Goal: Task Accomplishment & Management: Use online tool/utility

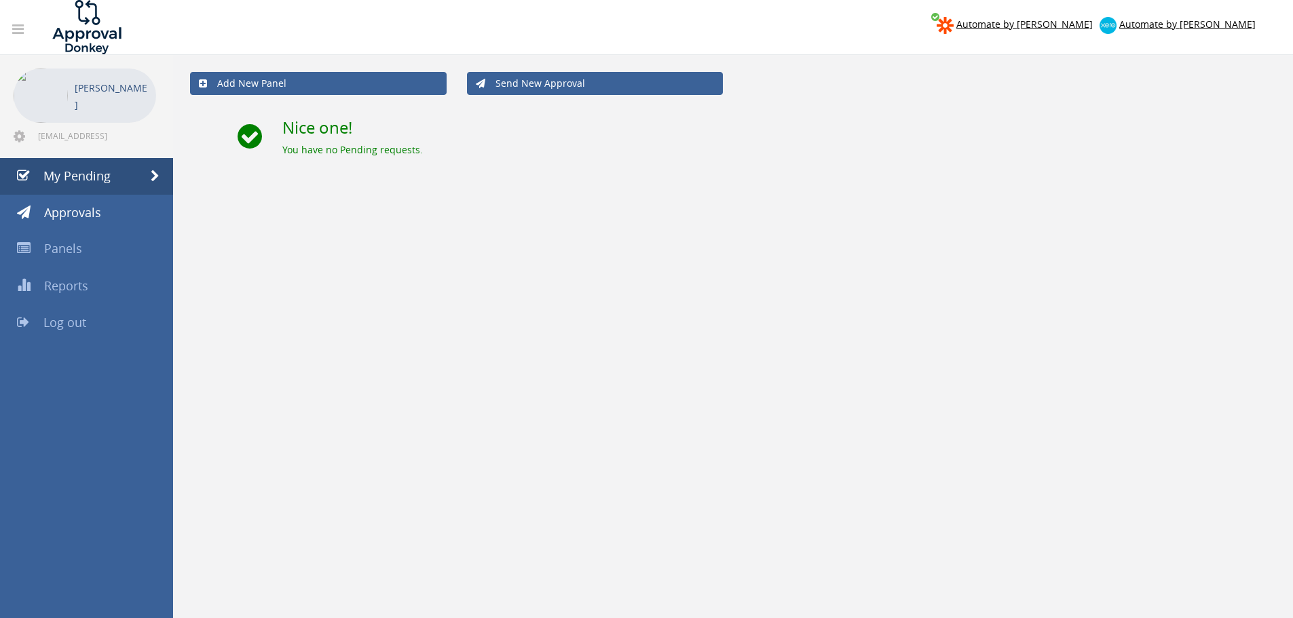
click at [511, 551] on div "Add New Panel Send New Approval Nice one! You have no Pending requests." at bounding box center [733, 364] width 1120 height 618
click at [65, 324] on span "Log out" at bounding box center [64, 322] width 43 height 16
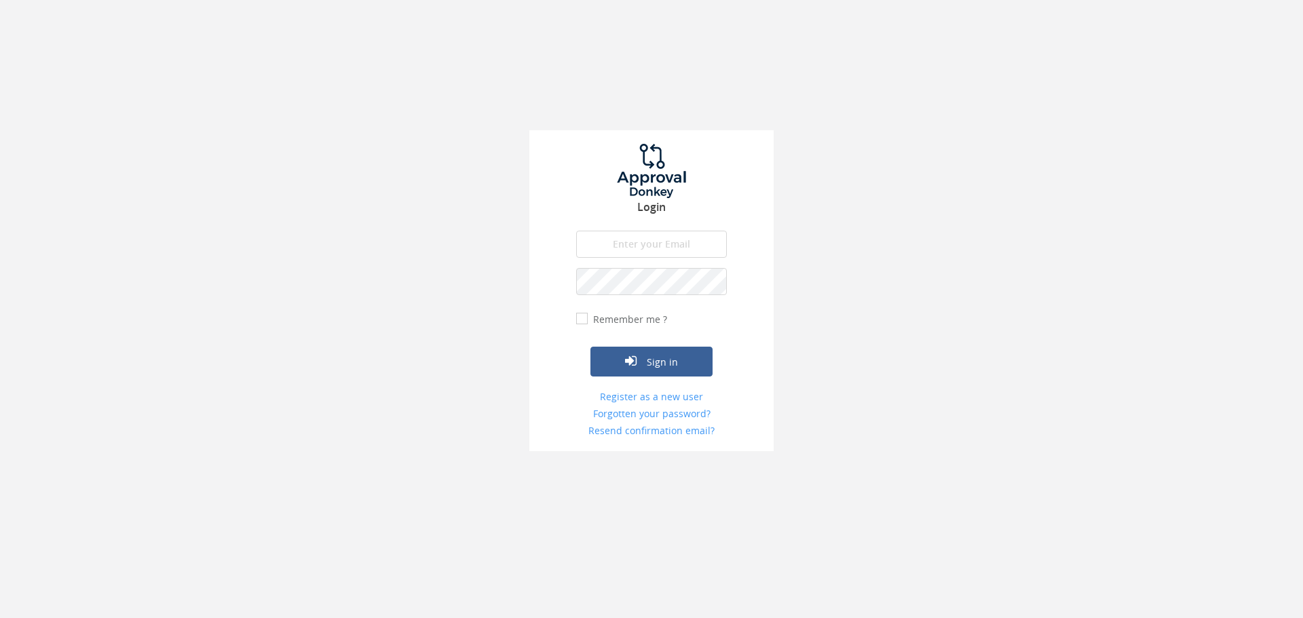
click at [666, 249] on input "email" at bounding box center [651, 244] width 151 height 27
click at [591, 347] on button "Sign in" at bounding box center [652, 362] width 122 height 30
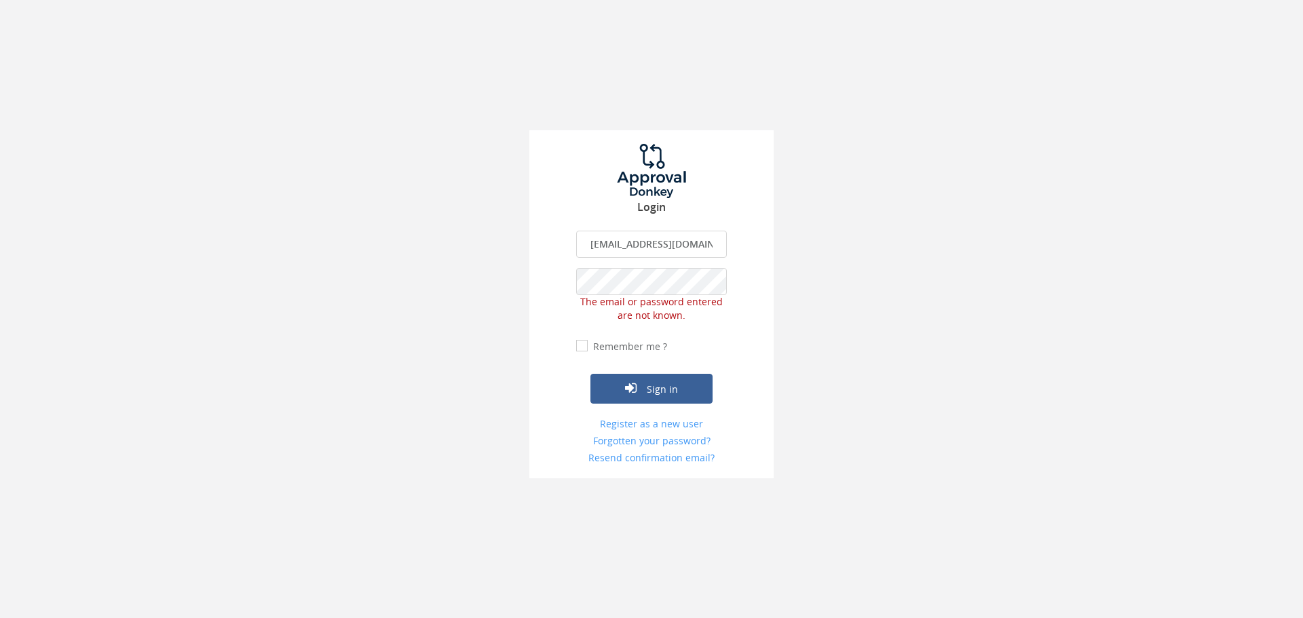
click at [723, 246] on input "[EMAIL_ADDRESS][DOMAIN_NAME]" at bounding box center [651, 244] width 151 height 27
type input "[EMAIL_ADDRESS][DOMAIN_NAME]"
click at [527, 281] on div "Login [EMAIL_ADDRESS][DOMAIN_NAME] The email is required. Invalid email address…" at bounding box center [651, 239] width 1303 height 479
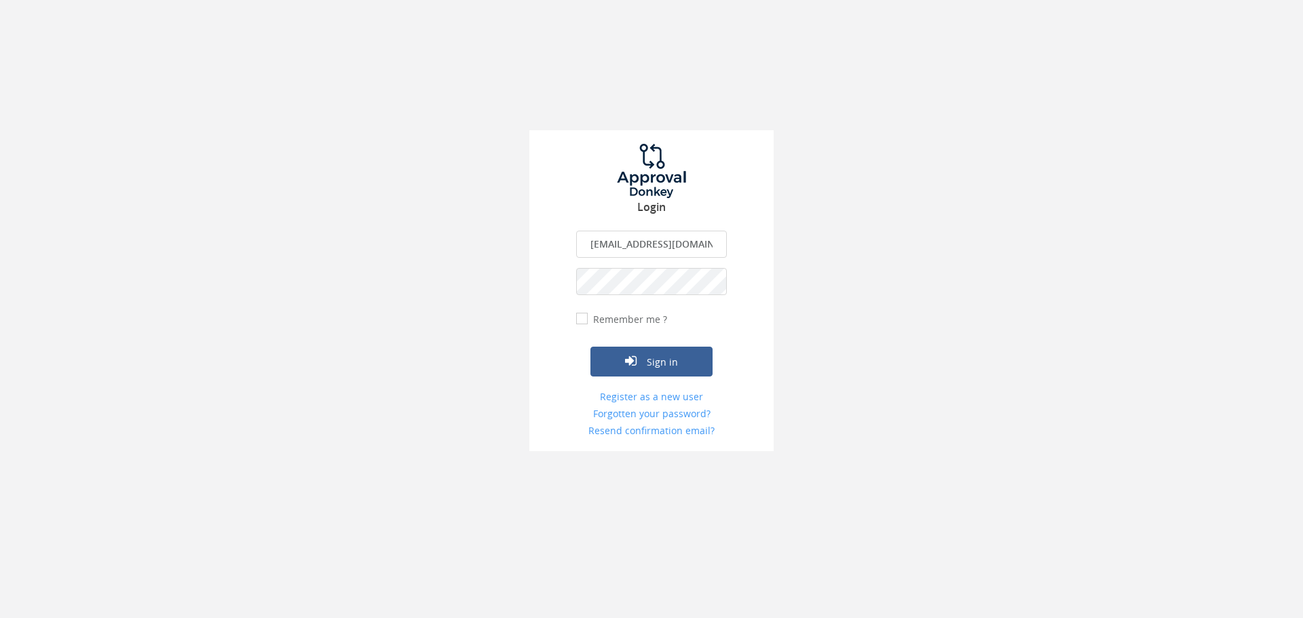
click at [591, 347] on button "Sign in" at bounding box center [652, 362] width 122 height 30
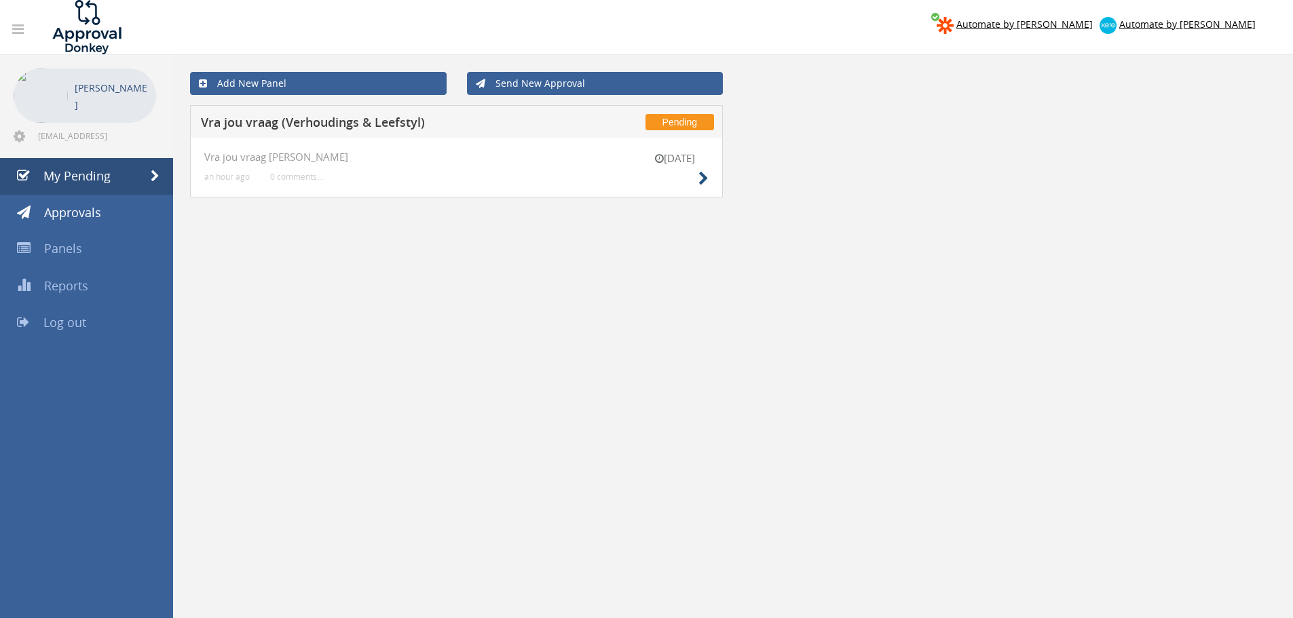
click at [709, 175] on div "[DATE] Vra jou vraag [PERSON_NAME] an hour ago 0 comments..." at bounding box center [456, 168] width 533 height 60
click at [702, 177] on icon at bounding box center [704, 179] width 10 height 14
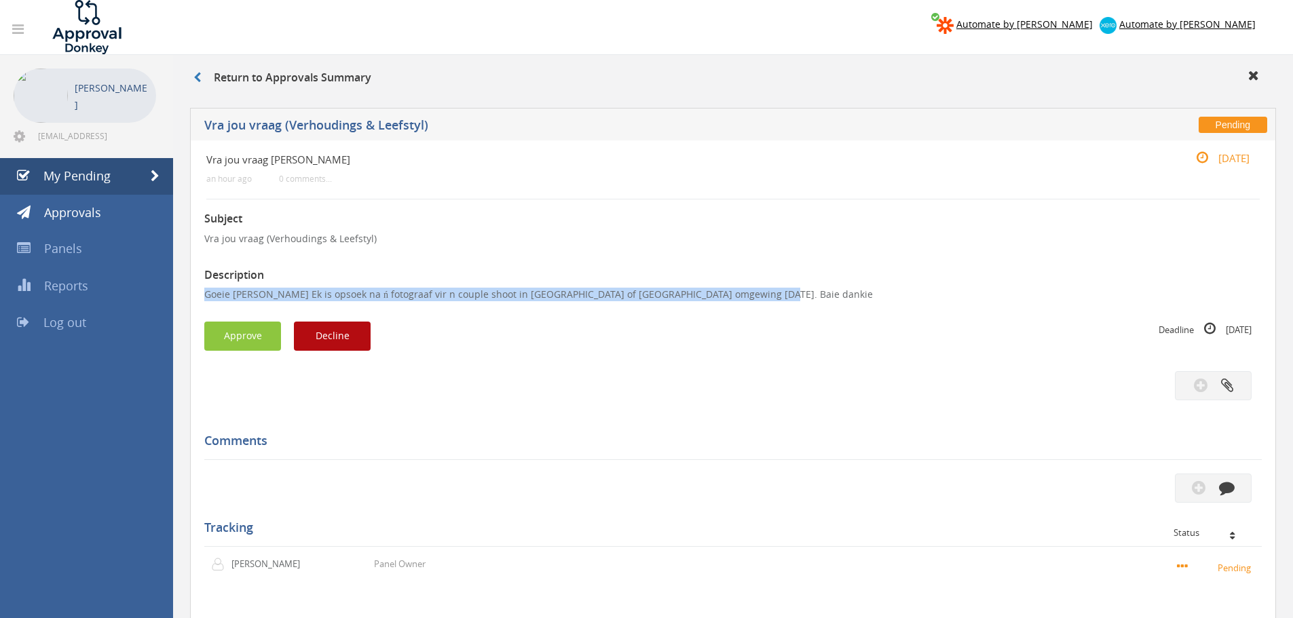
drag, startPoint x: 750, startPoint y: 294, endPoint x: 202, endPoint y: 302, distance: 547.9
click at [190, 302] on div "Vra jou vraag [PERSON_NAME] an hour ago 0 comments... [DATE] Subject Vra jou vr…" at bounding box center [733, 437] width 1086 height 592
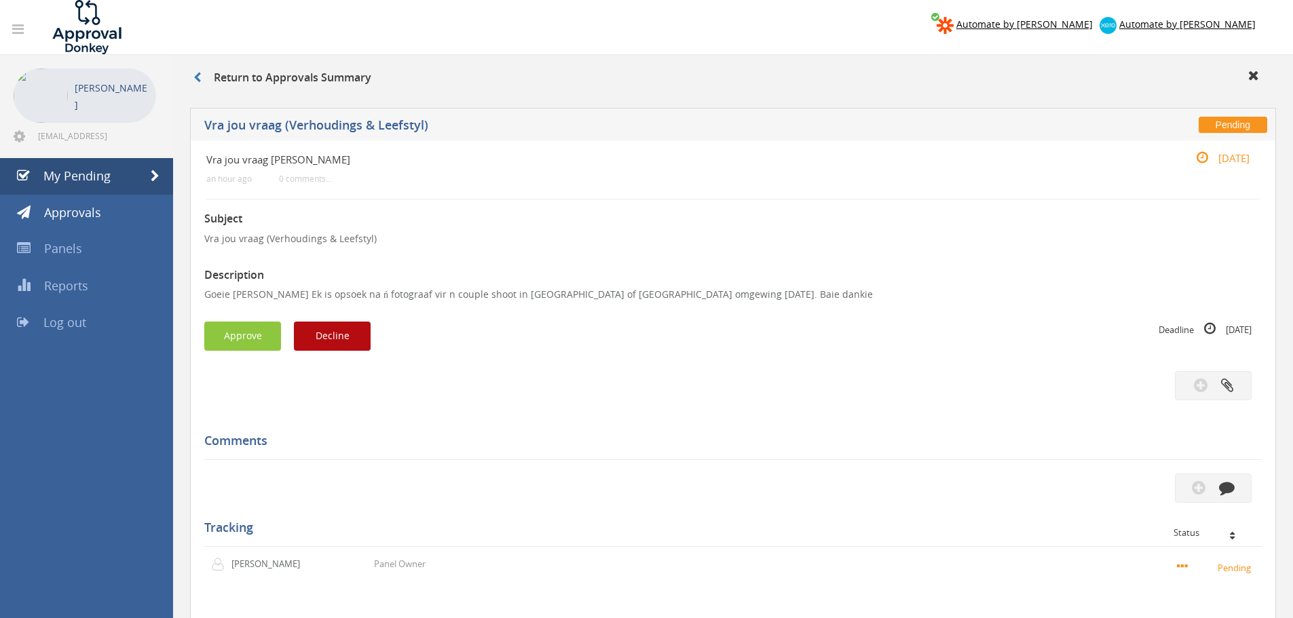
click at [205, 295] on p "Goeie [PERSON_NAME] Ek is opsoek na ń fotograaf vir n couple shoot in [GEOGRAPH…" at bounding box center [733, 295] width 1058 height 14
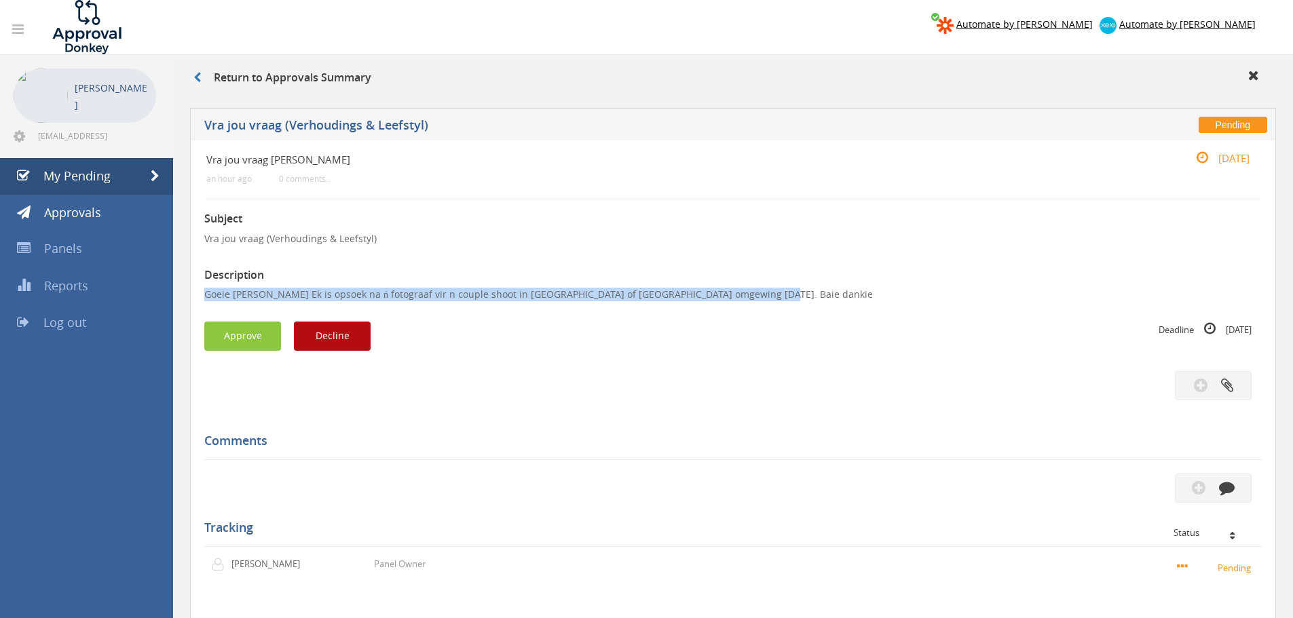
drag, startPoint x: 204, startPoint y: 293, endPoint x: 735, endPoint y: 290, distance: 530.9
click at [754, 291] on div "Vra jou vraag [PERSON_NAME] an hour ago 0 comments... [DATE] Subject Vra jou vr…" at bounding box center [733, 437] width 1086 height 592
copy p "Goeie [PERSON_NAME] Ek is opsoek na ń fotograaf vir n couple shoot in [GEOGRAPH…"
click at [359, 326] on button "Decline" at bounding box center [332, 336] width 77 height 29
